Goal: Check status: Check status

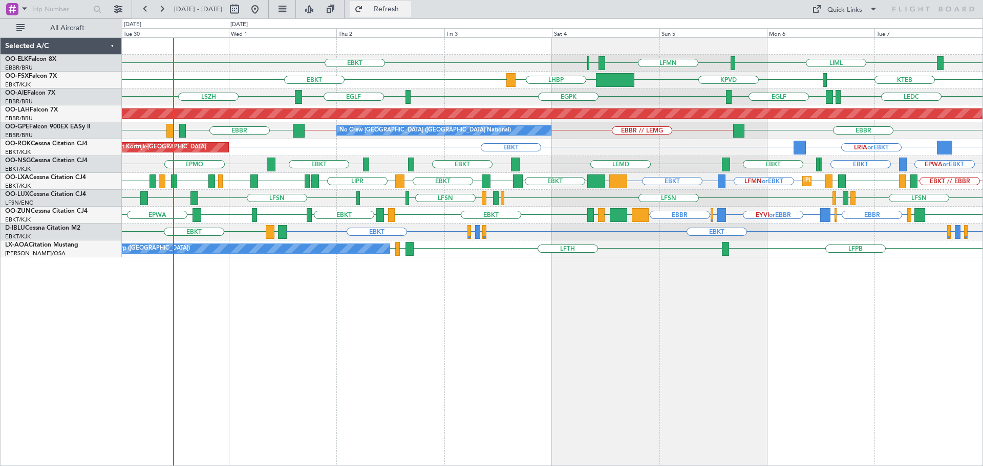
click at [406, 10] on span "Refresh" at bounding box center [386, 9] width 43 height 7
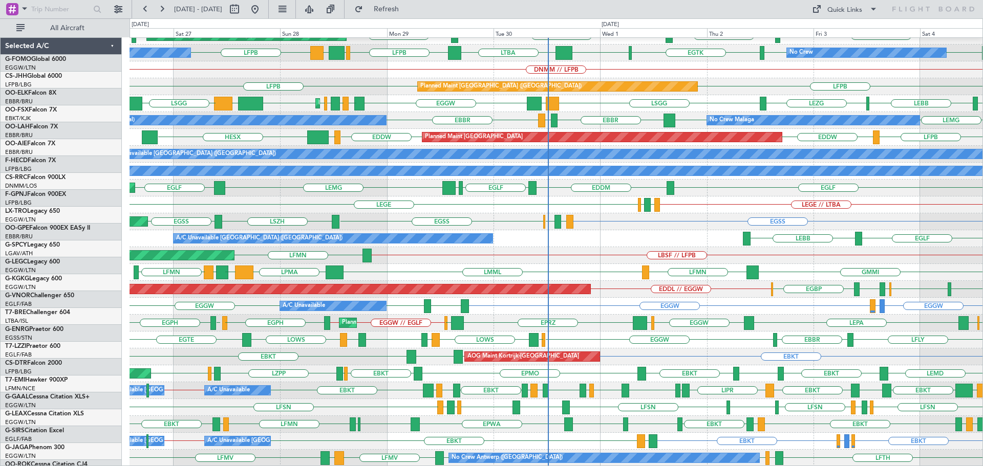
scroll to position [112, 0]
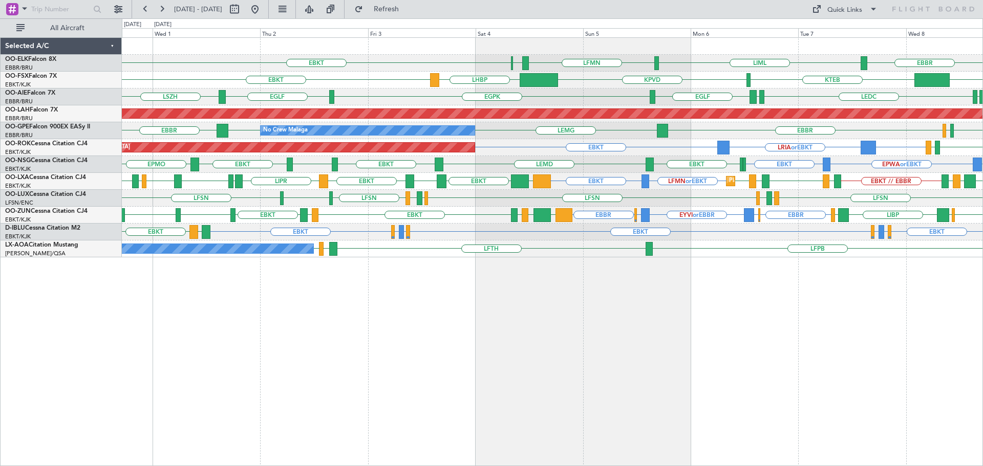
click at [346, 204] on div "LFSN LIMC LFSN LFMN LFPB LFSN LFPB LFMN LFSN" at bounding box center [552, 198] width 861 height 17
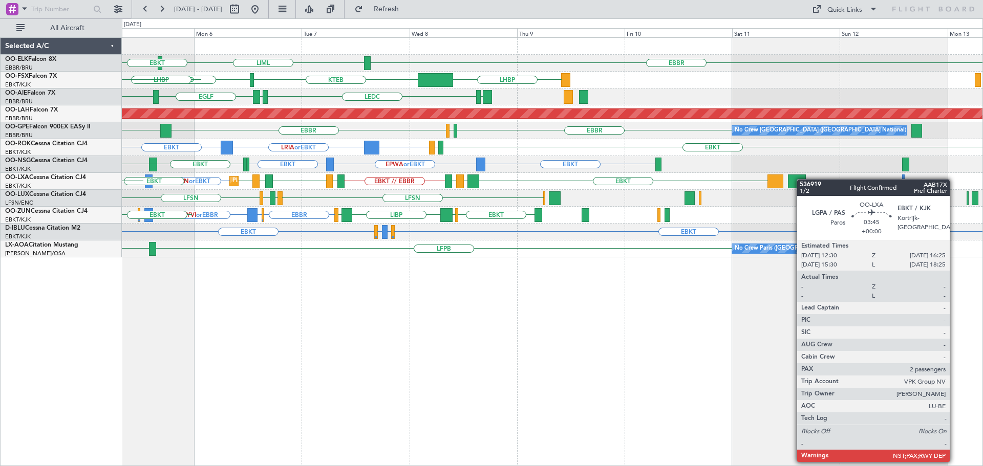
click at [385, 187] on div "LFMN or EBKT EBKT EBKT LIBD LFTH EBKT // EBBR LOWK EBKT LIPR EBKT Planned Maint…" at bounding box center [552, 181] width 861 height 17
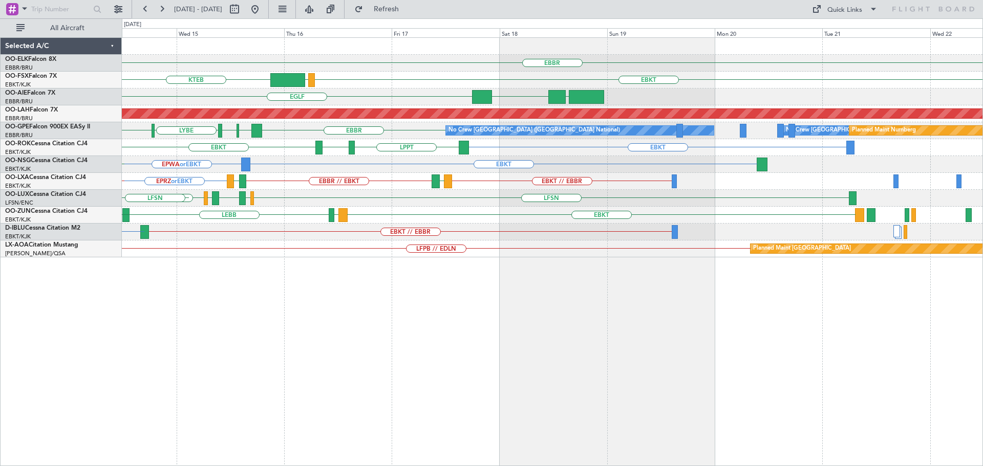
click at [664, 168] on div "EBBR EBKT LOWS KTEB LIMC EBKT [GEOGRAPHIC_DATA] [GEOGRAPHIC_DATA] LLBG Planned …" at bounding box center [552, 148] width 861 height 220
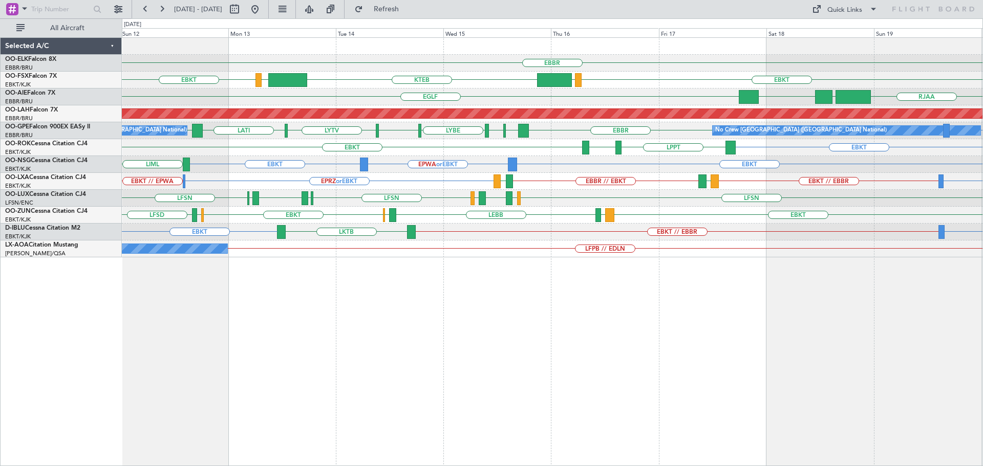
click at [439, 235] on div "EBBR EBKT LOWS KTEB LIMC EBKT RJAA [GEOGRAPHIC_DATA] [GEOGRAPHIC_DATA] LLBG Pla…" at bounding box center [552, 148] width 861 height 220
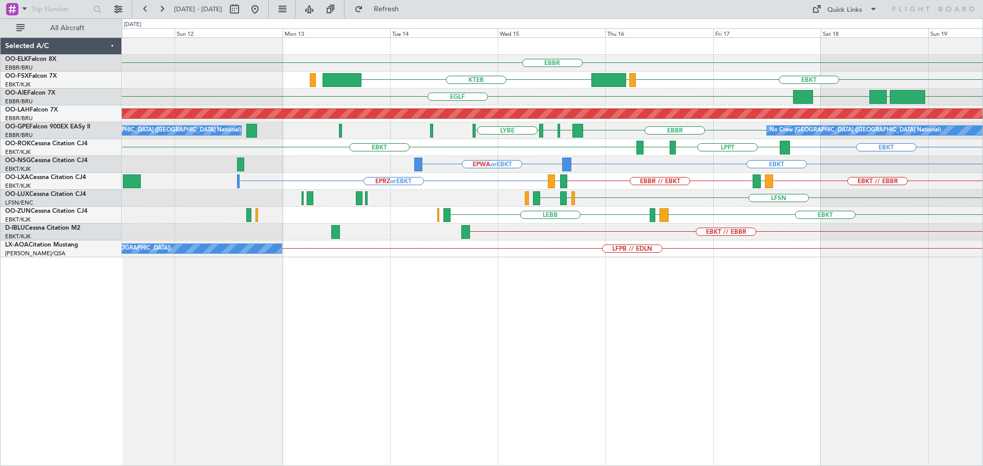
click at [653, 207] on div "EBBR EBKT LOWS KTEB RJAA [GEOGRAPHIC_DATA] [GEOGRAPHIC_DATA] LLBG Planned [GEOG…" at bounding box center [552, 148] width 861 height 220
